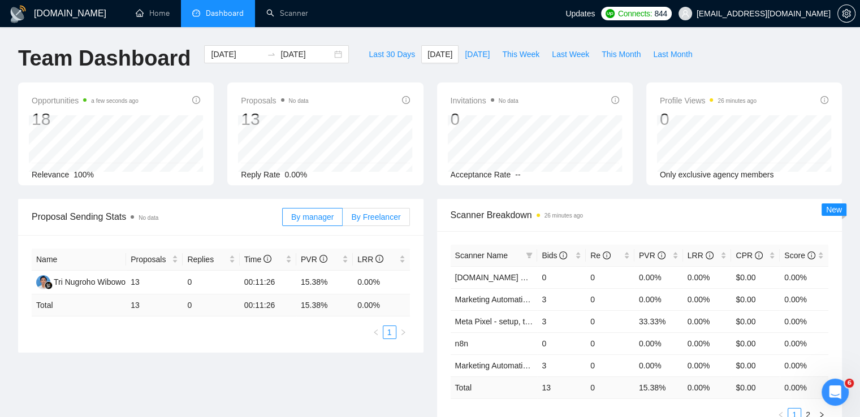
click at [393, 217] on span "By Freelancer" at bounding box center [375, 217] width 49 height 9
click at [343, 220] on input "By Freelancer" at bounding box center [343, 220] width 0 height 0
